Goal: Task Accomplishment & Management: Manage account settings

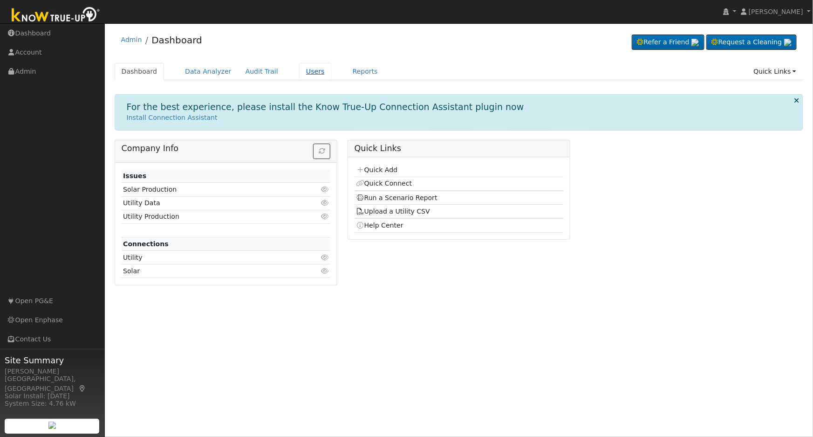
click at [308, 70] on link "Users" at bounding box center [315, 71] width 33 height 17
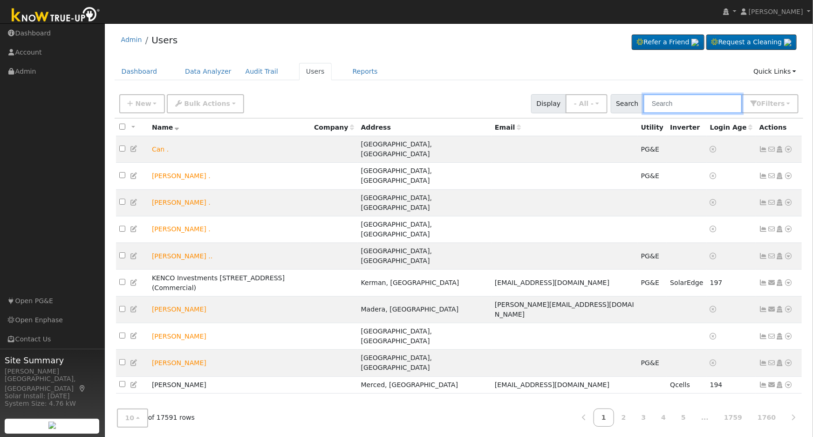
click at [698, 107] on input "text" at bounding box center [693, 103] width 99 height 19
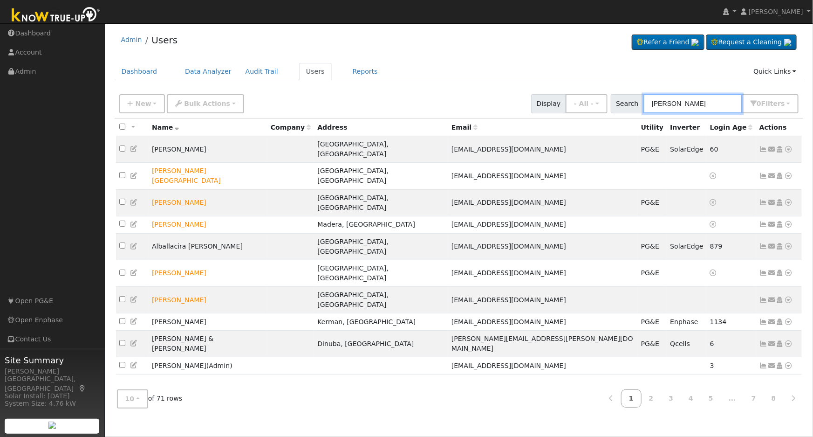
click at [654, 102] on input "mendoza" at bounding box center [693, 103] width 99 height 19
click at [717, 106] on input "mendoza" at bounding box center [693, 103] width 99 height 19
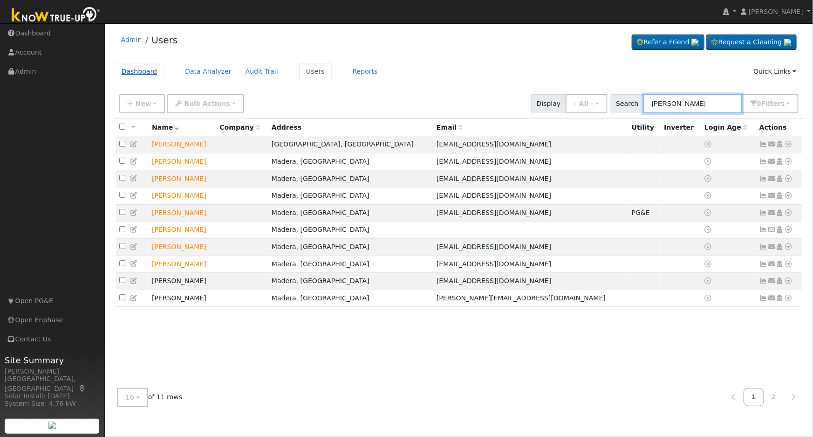
type input "david mendoza"
click at [134, 72] on link "Dashboard" at bounding box center [140, 71] width 50 height 17
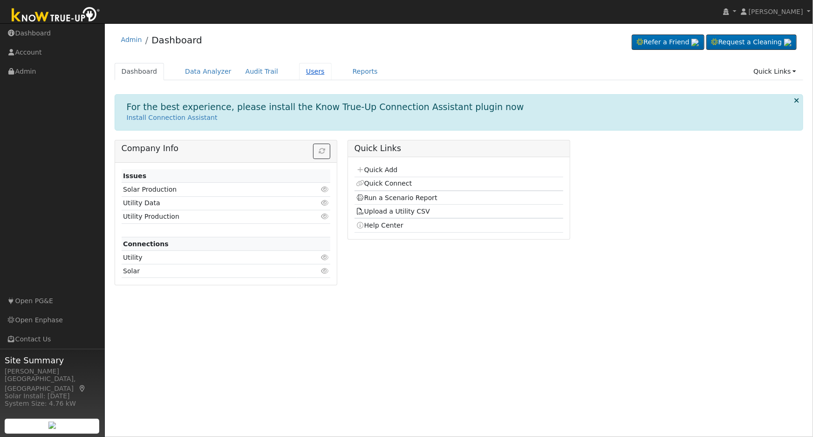
click at [307, 67] on link "Users" at bounding box center [315, 71] width 33 height 17
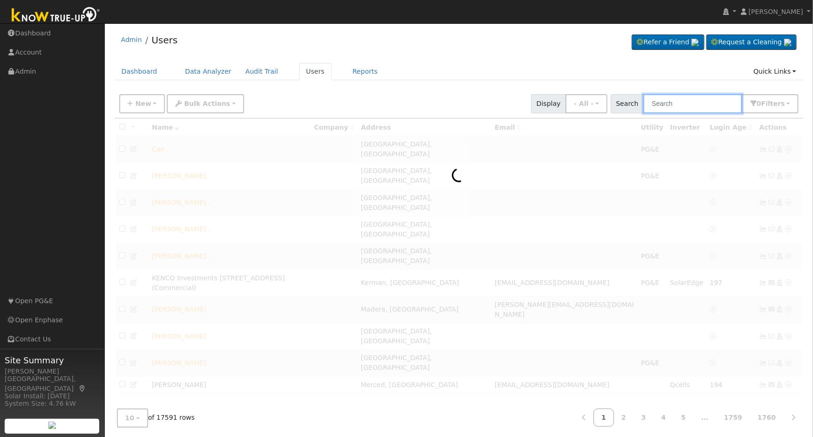
click at [681, 104] on input "text" at bounding box center [693, 103] width 99 height 19
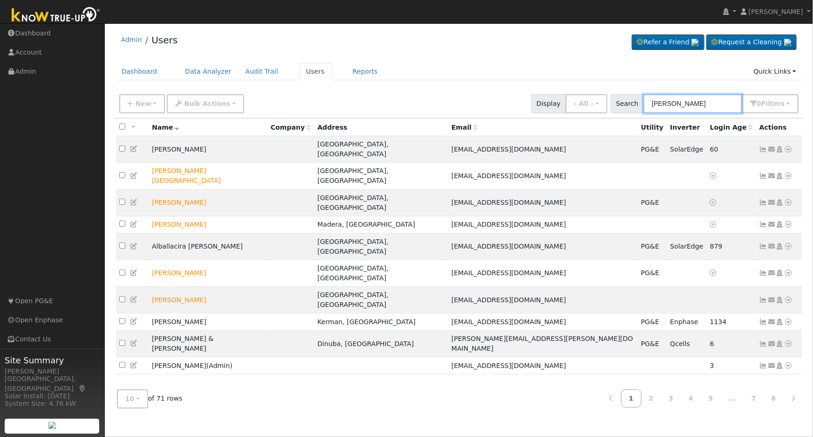
type input "mendoza david"
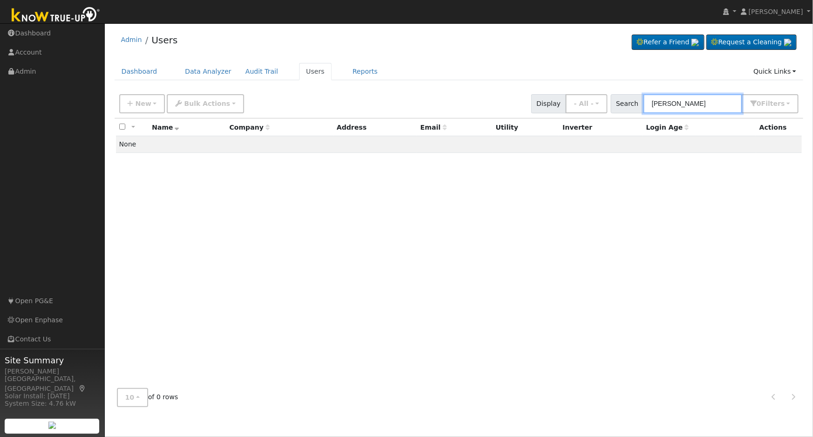
click at [681, 104] on input "mendoza david" at bounding box center [693, 103] width 99 height 19
type input "6"
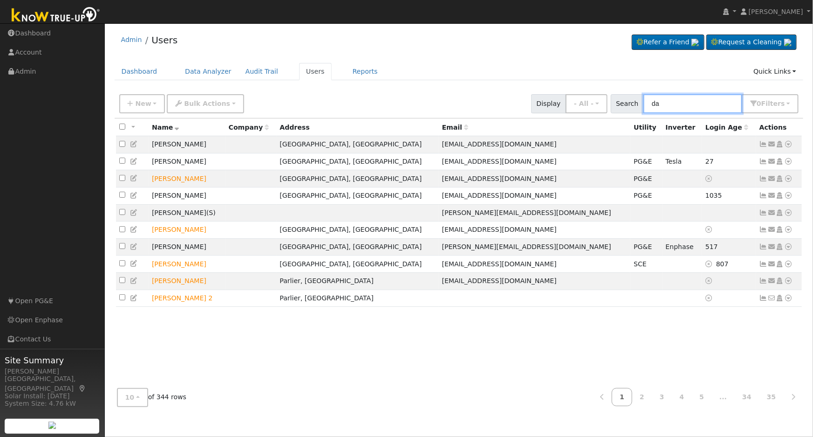
type input "d"
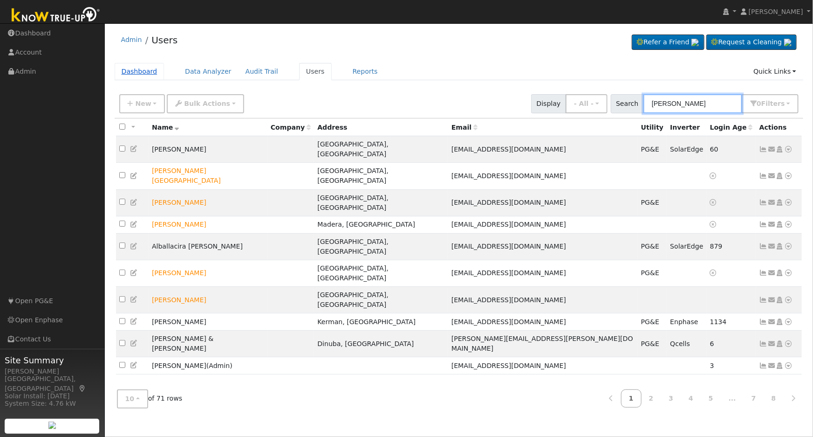
type input "mendoza"
click at [135, 70] on link "Dashboard" at bounding box center [140, 71] width 50 height 17
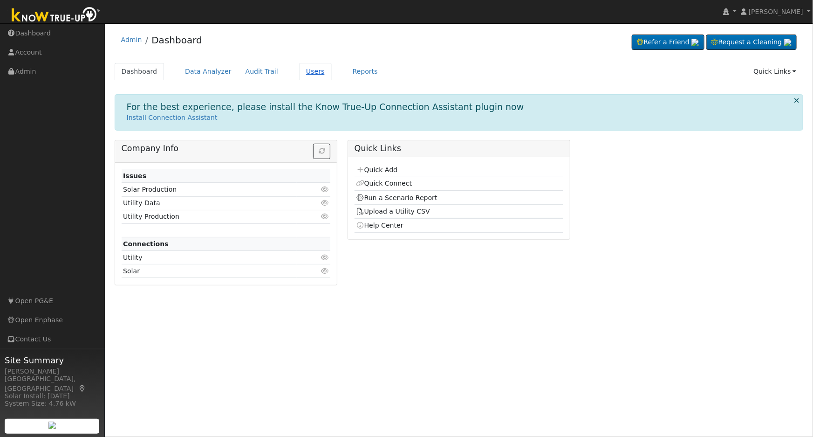
click at [299, 74] on link "Users" at bounding box center [315, 71] width 33 height 17
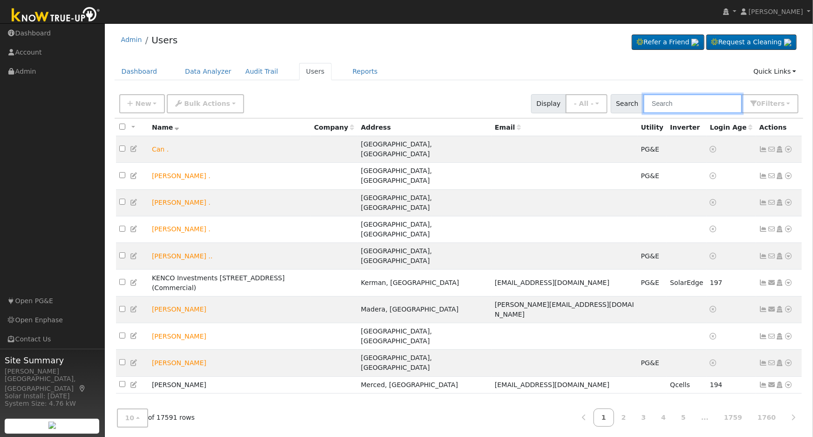
click at [694, 107] on input "text" at bounding box center [693, 103] width 99 height 19
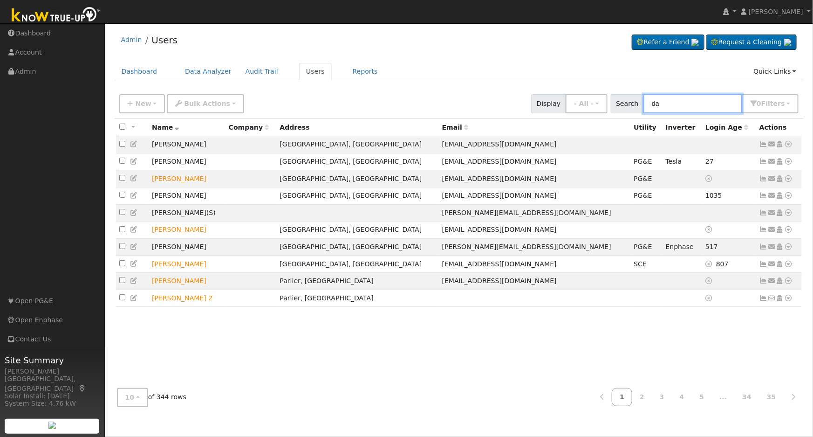
type input "d"
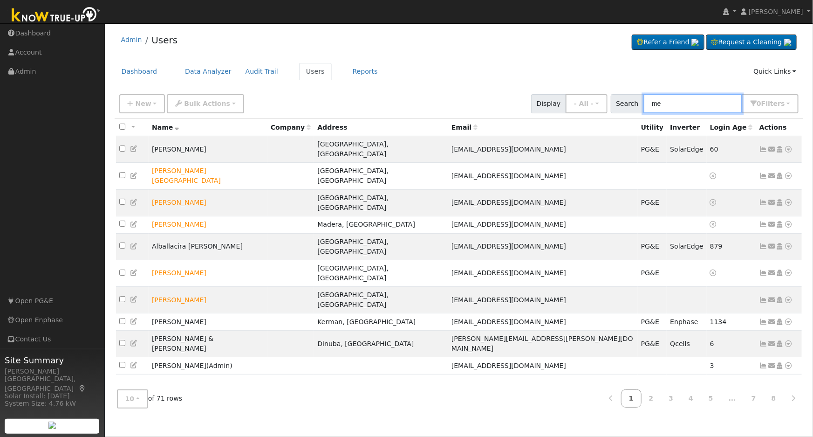
type input "m"
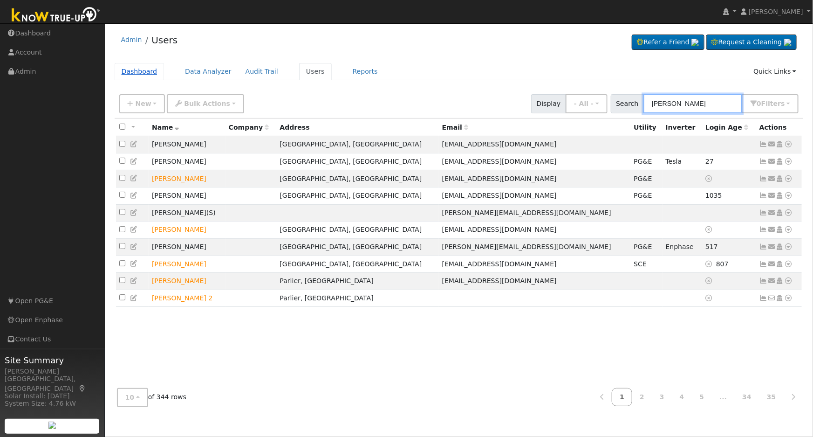
type input "david"
click at [141, 68] on link "Dashboard" at bounding box center [140, 71] width 50 height 17
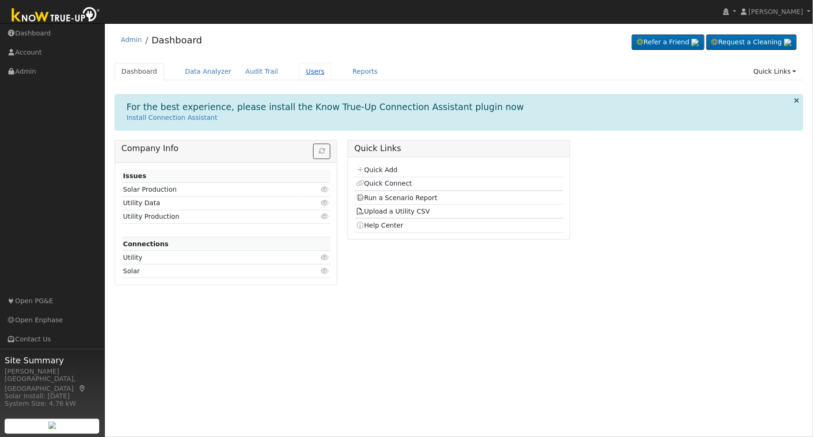
click at [304, 70] on link "Users" at bounding box center [315, 71] width 33 height 17
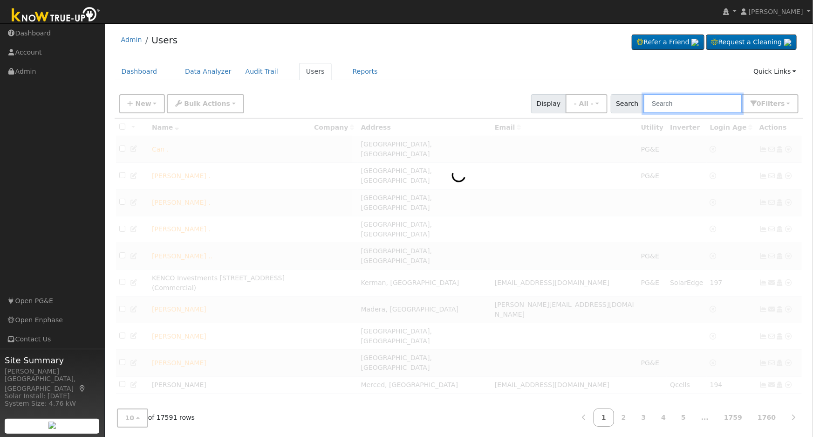
click at [676, 98] on input "text" at bounding box center [693, 103] width 99 height 19
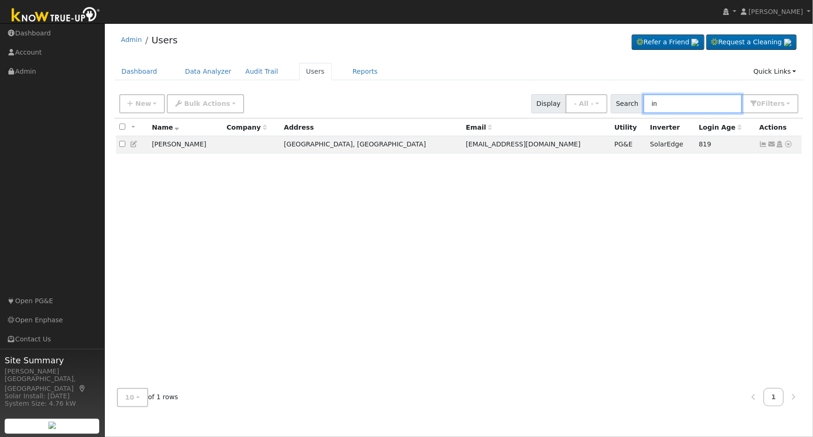
type input "i"
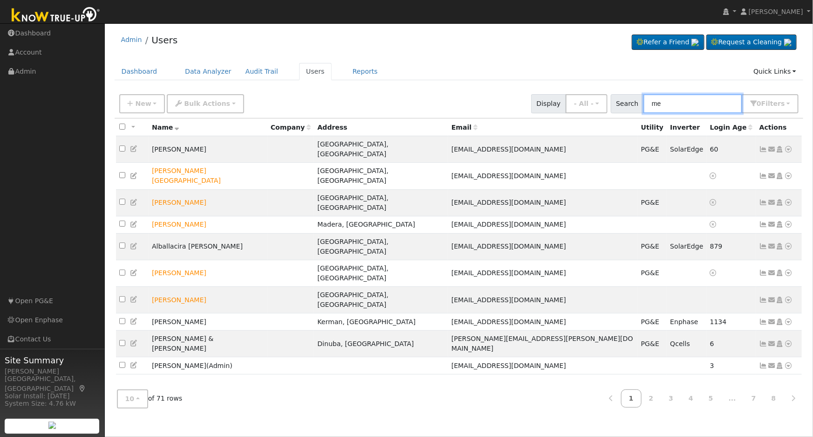
type input "m"
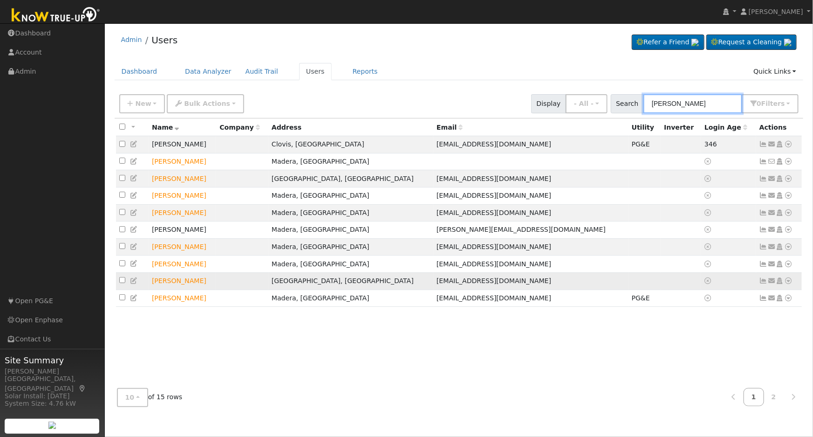
type input "david men"
click at [133, 284] on icon at bounding box center [134, 280] width 8 height 7
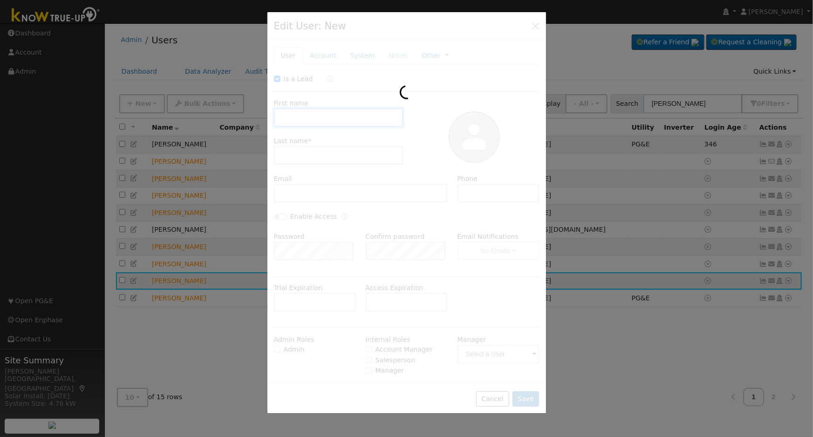
checkbox input "true"
type input "David"
type input "Mendoza"
type input "dmendoza07@comcast.net"
type input "559-903-1645"
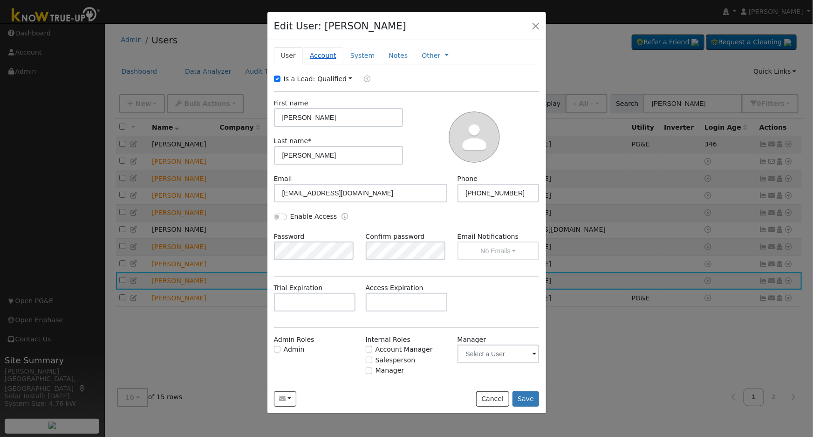
click at [317, 58] on link "Account" at bounding box center [323, 55] width 41 height 17
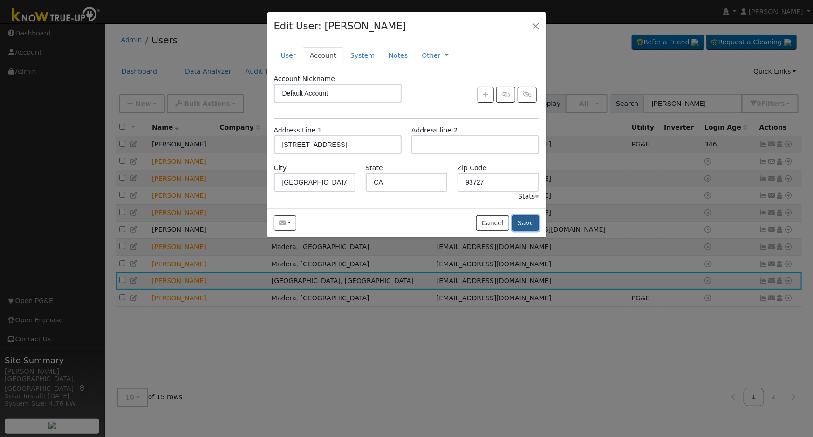
click at [531, 222] on button "Save" at bounding box center [526, 223] width 27 height 16
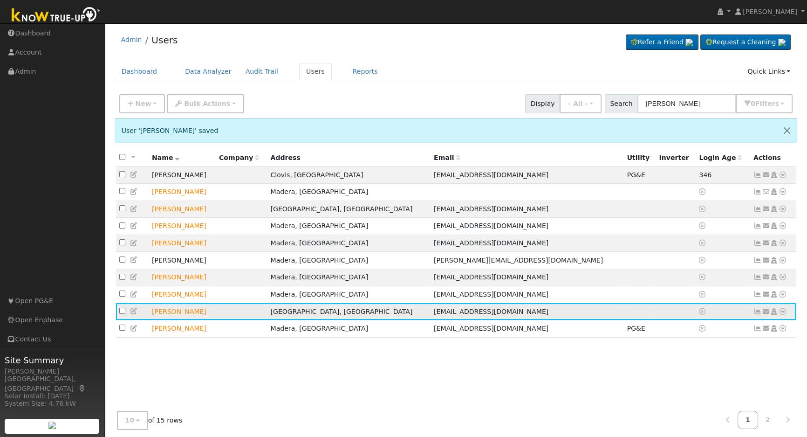
click at [785, 315] on icon at bounding box center [783, 311] width 8 height 7
click at [784, 315] on icon at bounding box center [783, 311] width 8 height 7
click at [134, 314] on icon at bounding box center [134, 311] width 8 height 7
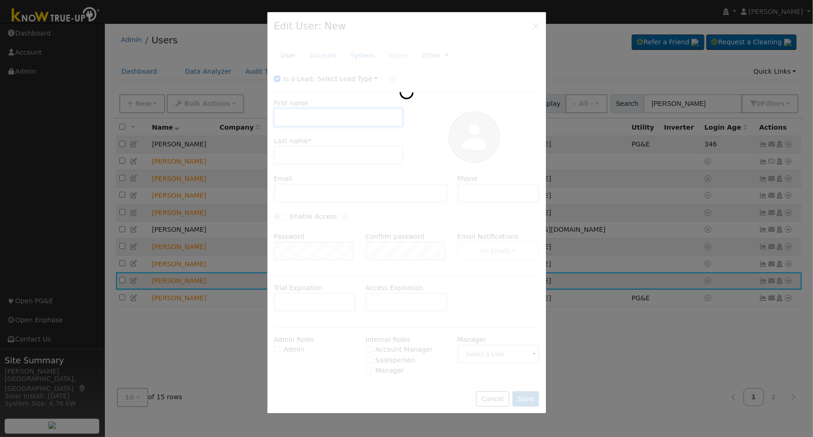
type input "David"
type input "Mendoza"
type input "dmendoza07@comcast.net"
type input "559-903-1645"
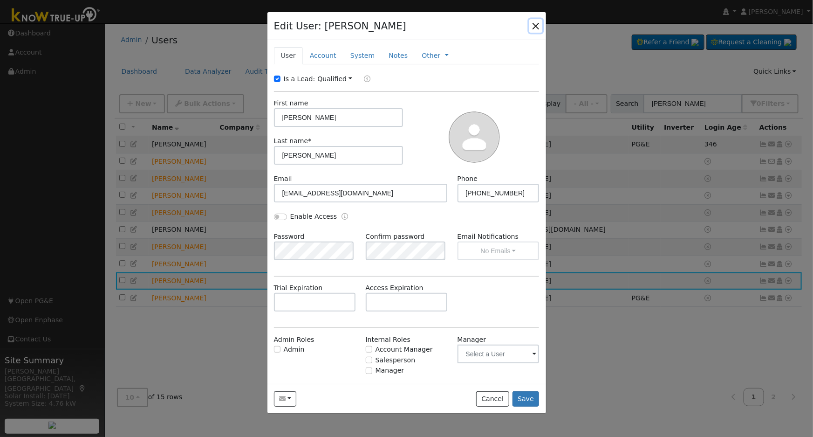
click at [538, 31] on button "button" at bounding box center [536, 25] width 13 height 13
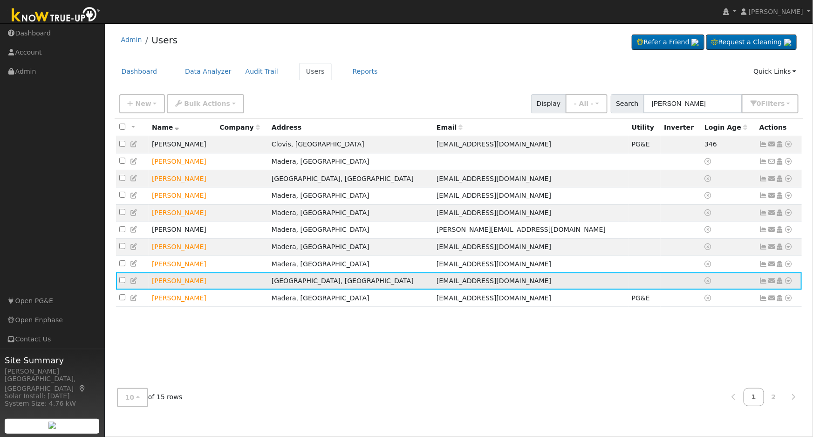
click at [782, 284] on icon at bounding box center [780, 280] width 8 height 7
